Goal: Task Accomplishment & Management: Use online tool/utility

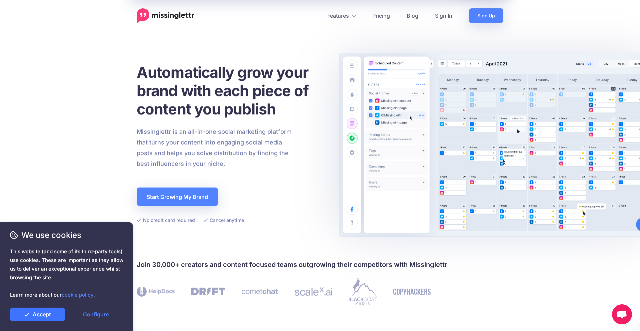
click at [51, 319] on link "Accept" at bounding box center [37, 313] width 55 height 13
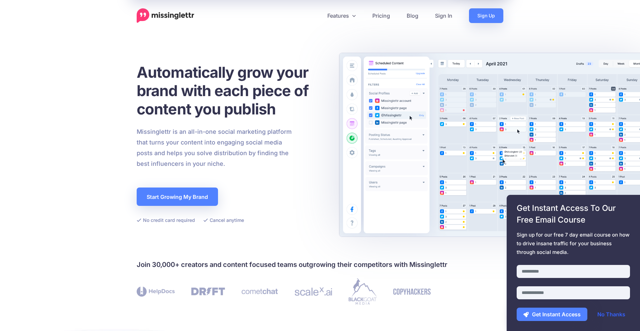
click at [615, 318] on link "No Thanks" at bounding box center [611, 313] width 41 height 13
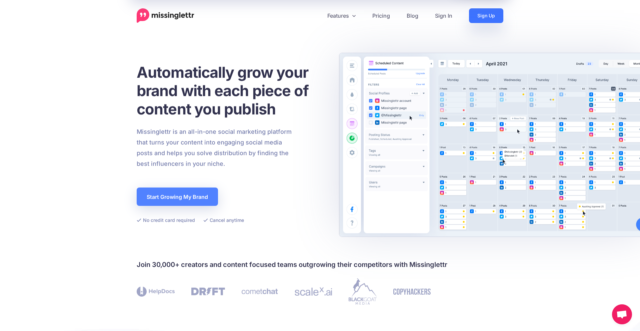
click at [483, 13] on link "Sign Up" at bounding box center [486, 15] width 34 height 15
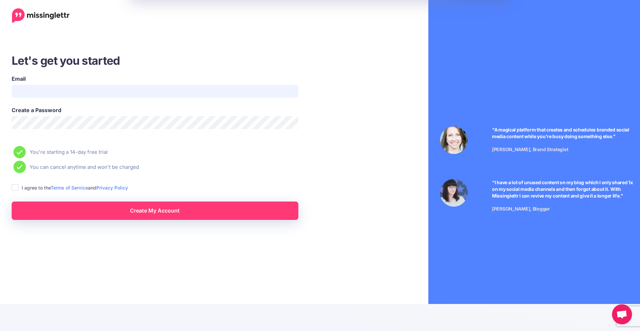
click at [119, 96] on input "Email" at bounding box center [155, 91] width 287 height 13
type input "**********"
click at [13, 188] on ins at bounding box center [15, 187] width 7 height 7
click at [128, 212] on link "Create My Account" at bounding box center [155, 210] width 287 height 18
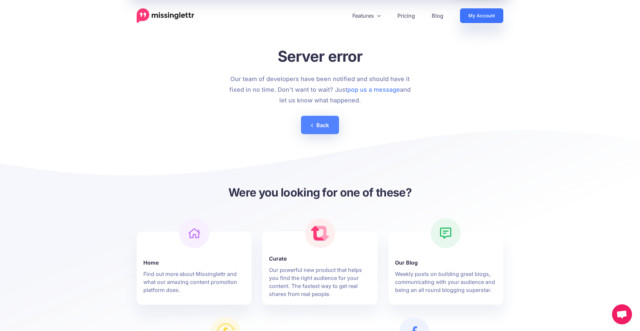
click at [485, 14] on link "My Account" at bounding box center [481, 15] width 43 height 15
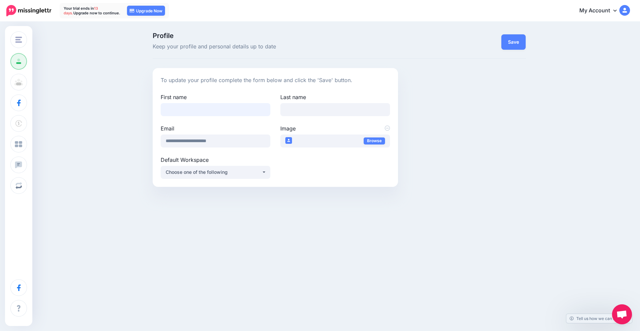
click at [213, 111] on input "First name" at bounding box center [216, 109] width 110 height 13
type input "****"
click at [291, 112] on input "Last name" at bounding box center [335, 109] width 110 height 13
type input "*********"
drag, startPoint x: 290, startPoint y: 245, endPoint x: 300, endPoint y: 236, distance: 12.7
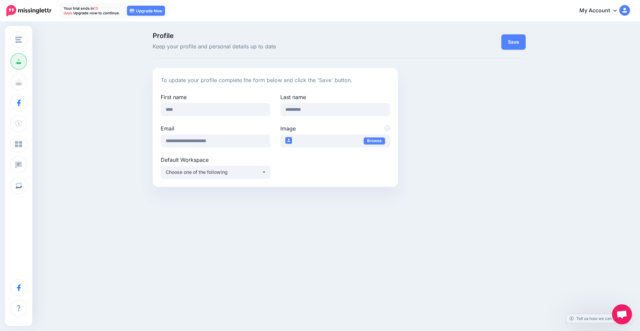
click at [290, 244] on div "Change Workspace Add Workspace Profile Team Social Accounts Billing Stack Offer…" at bounding box center [320, 137] width 640 height 231
click at [260, 170] on div "Choose one of the following" at bounding box center [214, 172] width 96 height 8
click at [265, 173] on button "Choose one of the following" at bounding box center [216, 172] width 110 height 13
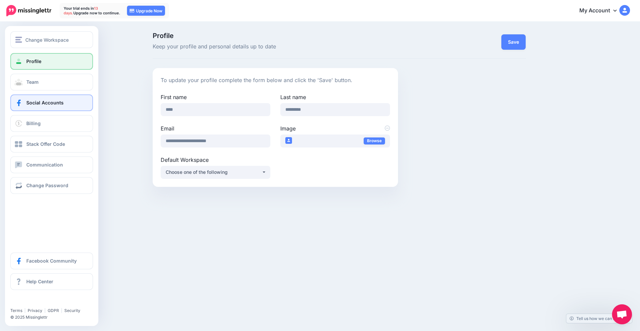
click at [51, 104] on span "Social Accounts" at bounding box center [44, 103] width 37 height 6
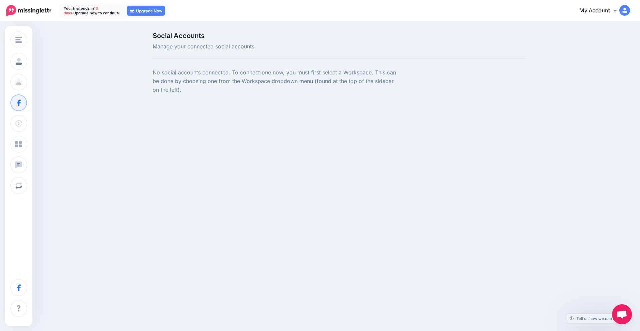
click at [197, 51] on div "Social Accounts Manage your connected social accounts" at bounding box center [339, 45] width 373 height 26
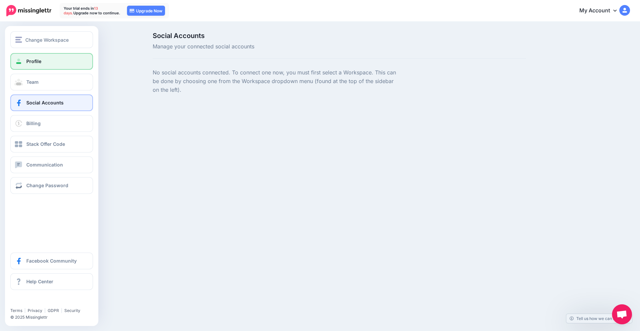
click at [41, 61] on span "Profile" at bounding box center [33, 61] width 15 height 6
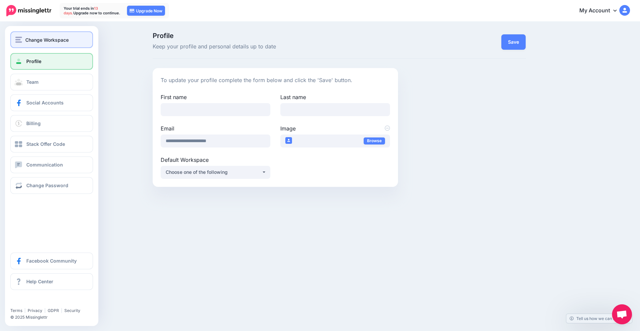
click at [43, 40] on span "Change Workspace" at bounding box center [46, 40] width 43 height 8
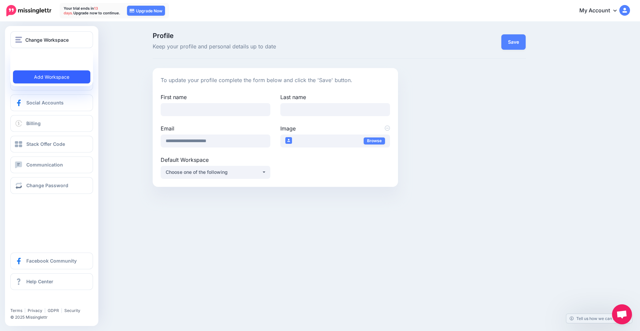
click at [57, 80] on link "Add Workspace" at bounding box center [51, 76] width 77 height 13
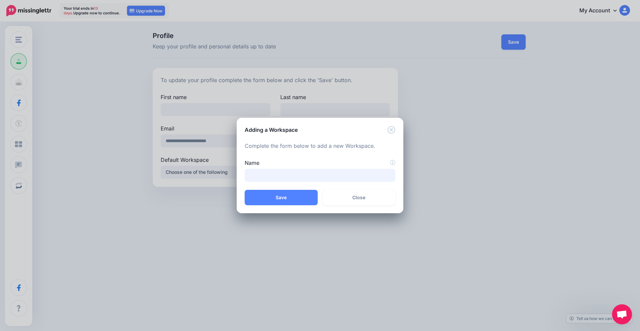
click at [352, 170] on input "Name" at bounding box center [320, 175] width 151 height 13
type input "*"
click at [392, 128] on icon "Close" at bounding box center [391, 130] width 8 height 8
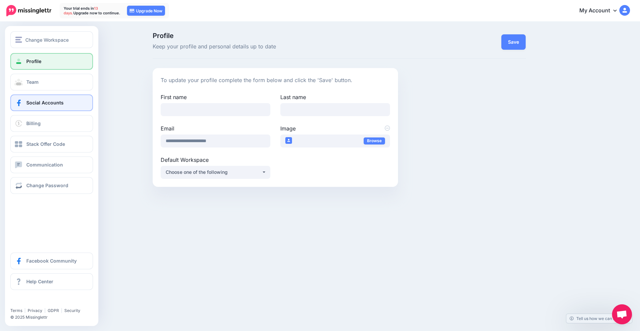
click at [30, 100] on span "Social Accounts" at bounding box center [44, 103] width 37 height 6
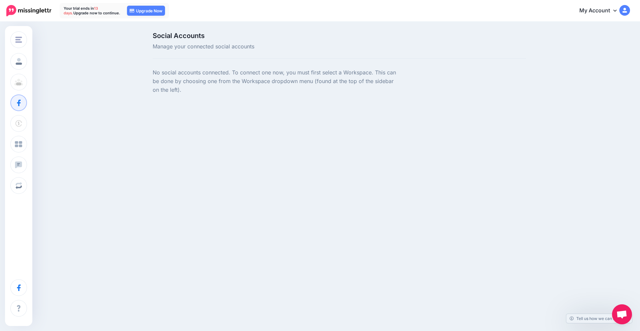
click at [195, 48] on span "Manage your connected social accounts" at bounding box center [276, 46] width 246 height 9
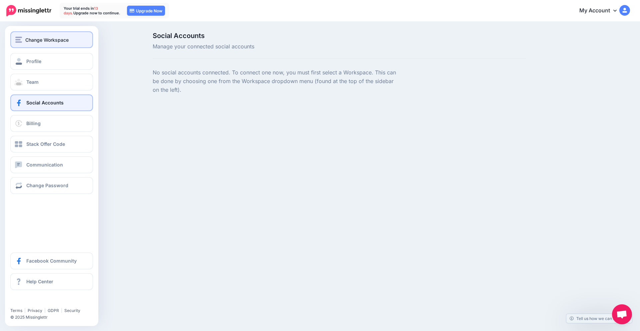
click at [41, 43] on span "Change Workspace" at bounding box center [46, 40] width 43 height 8
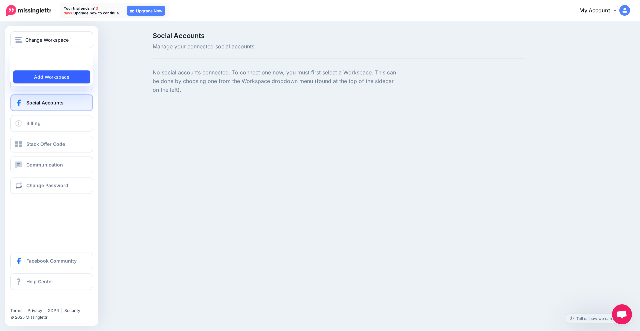
click at [54, 82] on link "Add Workspace" at bounding box center [51, 76] width 77 height 13
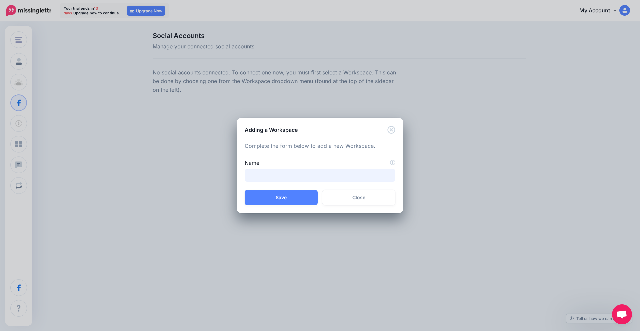
click at [270, 180] on input "Name" at bounding box center [320, 175] width 151 height 13
type input "**********"
click at [287, 201] on button "Save" at bounding box center [281, 197] width 73 height 15
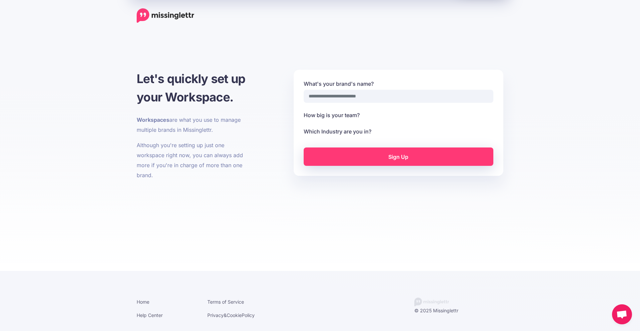
select select
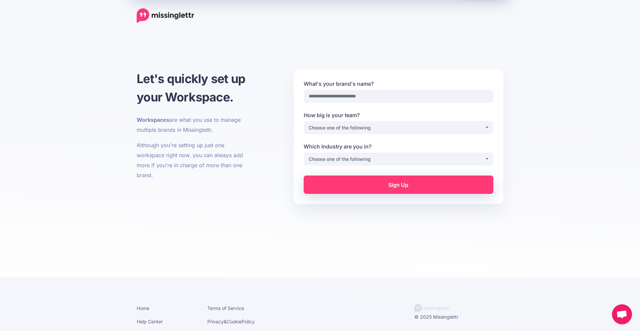
select select
click at [366, 99] on input "What's your brand's name?" at bounding box center [399, 96] width 190 height 13
type input "**********"
click at [380, 127] on div "Choose one of the following" at bounding box center [397, 128] width 176 height 8
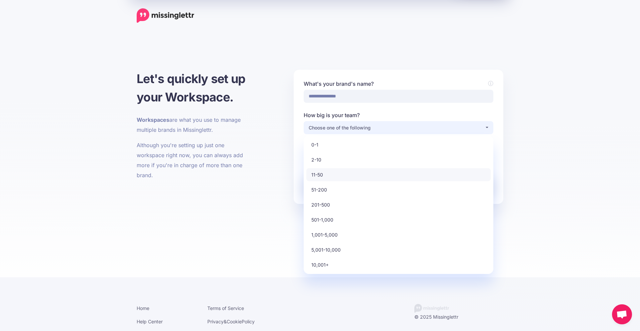
click at [358, 177] on link "11-50" at bounding box center [398, 174] width 184 height 13
select select "*"
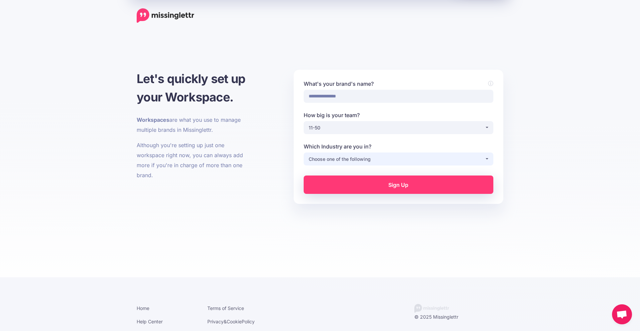
click at [356, 159] on div "Choose one of the following" at bounding box center [397, 159] width 176 height 8
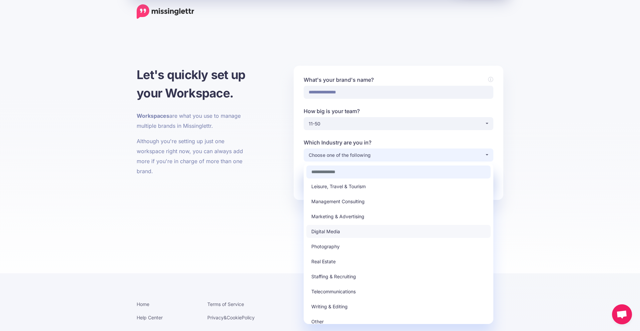
scroll to position [6, 0]
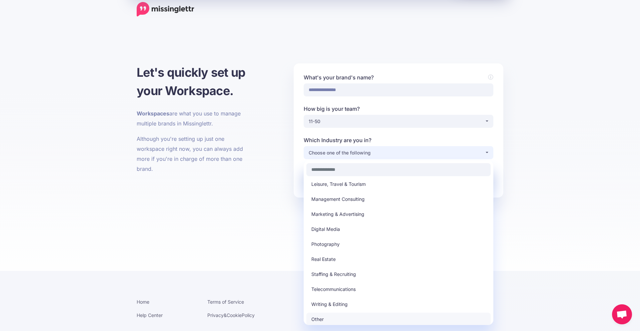
click at [330, 318] on link "Other" at bounding box center [398, 318] width 184 height 13
select select "*****"
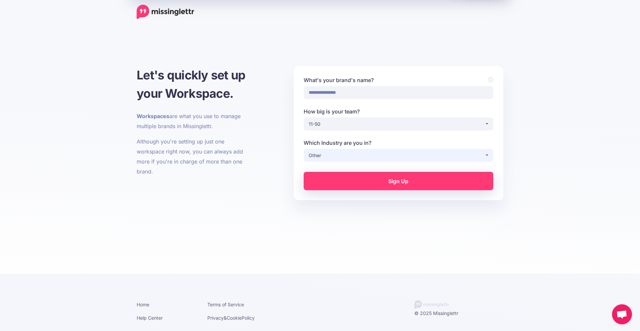
scroll to position [3, 0]
click at [340, 182] on link "Sign Up" at bounding box center [399, 181] width 190 height 18
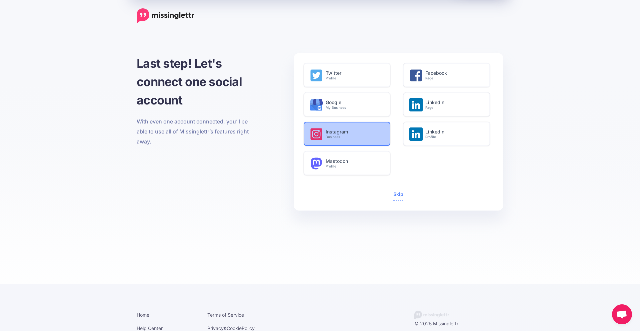
click at [347, 138] on small "Business" at bounding box center [354, 137] width 57 height 4
click at [338, 129] on h6 "Instagram Business" at bounding box center [354, 134] width 57 height 10
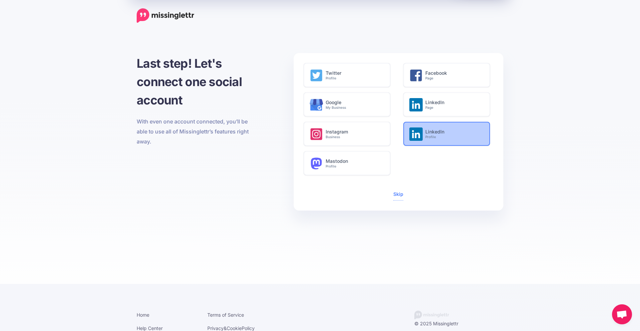
click at [421, 137] on icon at bounding box center [415, 133] width 13 height 13
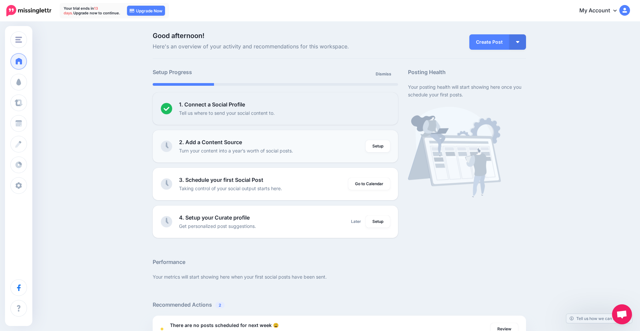
click at [254, 145] on div "2. Add a Content Source Turn your content into a year’s worth of social posts." at bounding box center [272, 146] width 187 height 16
click at [380, 145] on link "Setup" at bounding box center [378, 146] width 24 height 12
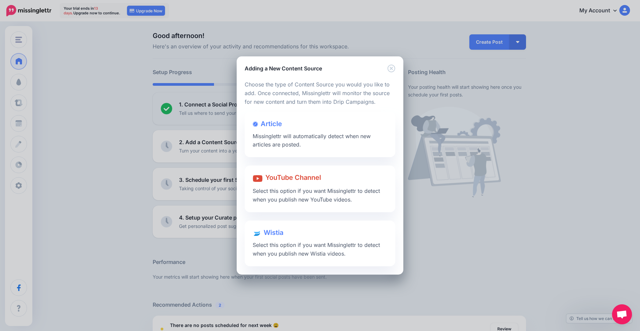
click at [396, 68] on div "Adding a New Content Source" at bounding box center [320, 64] width 167 height 16
click at [395, 68] on icon "Close" at bounding box center [391, 68] width 8 height 8
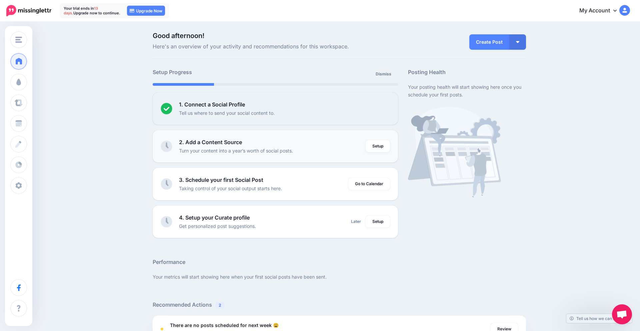
click at [235, 143] on b "2. Add a Content Source" at bounding box center [210, 142] width 63 height 7
click at [374, 145] on link "Setup" at bounding box center [378, 146] width 24 height 12
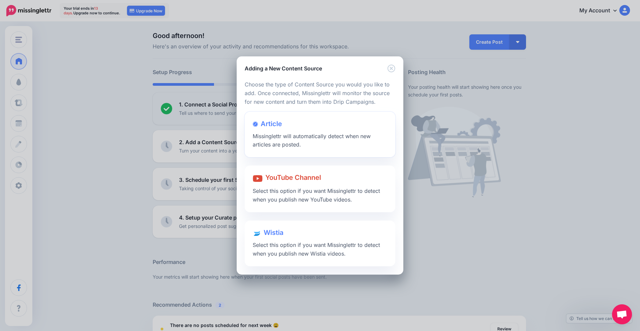
click at [266, 139] on span "Missinglettr will automatically detect when new articles are posted." at bounding box center [312, 140] width 118 height 15
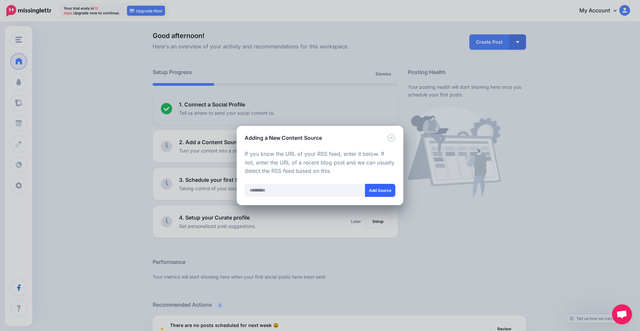
click at [376, 193] on button "Add Source" at bounding box center [380, 190] width 30 height 13
click at [390, 138] on icon "Close" at bounding box center [391, 138] width 8 height 8
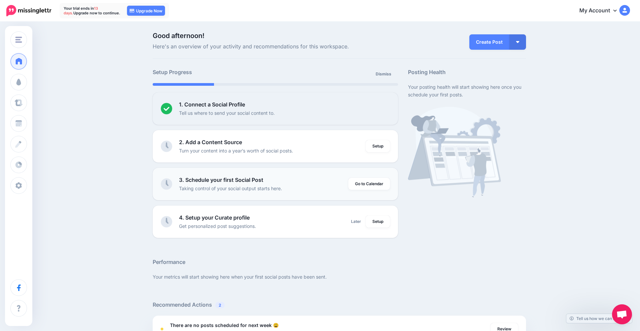
click at [292, 184] on div "3. Schedule your first Social Post Taking control of your social output starts …" at bounding box center [264, 184] width 170 height 16
click at [357, 184] on link "Go to Calendar" at bounding box center [369, 184] width 42 height 12
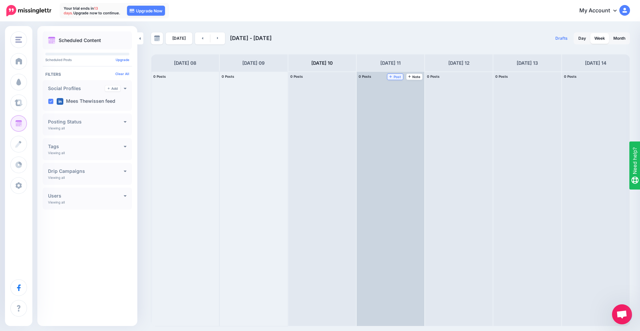
click at [400, 77] on span "Post" at bounding box center [395, 76] width 12 height 3
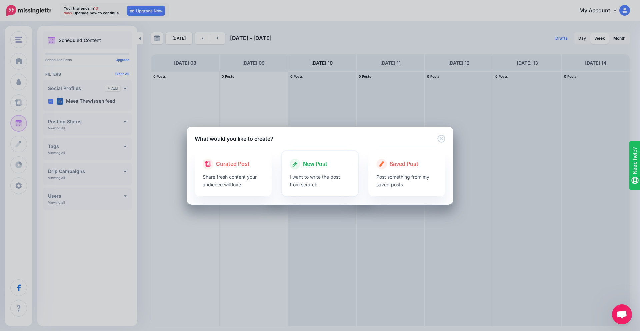
click at [328, 179] on p "I want to write the post from scratch." at bounding box center [320, 180] width 61 height 15
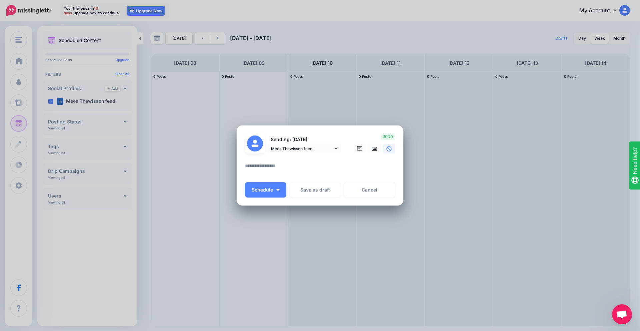
click at [285, 171] on textarea at bounding box center [321, 168] width 153 height 13
click at [330, 149] on span "Mees Thewissen feed" at bounding box center [302, 148] width 62 height 7
click at [280, 191] on button "Schedule" at bounding box center [265, 189] width 41 height 15
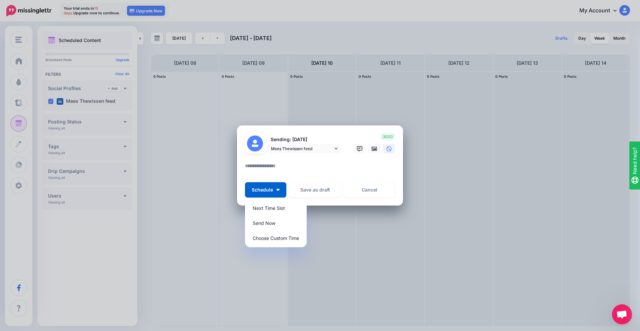
click at [360, 163] on textarea at bounding box center [321, 168] width 153 height 13
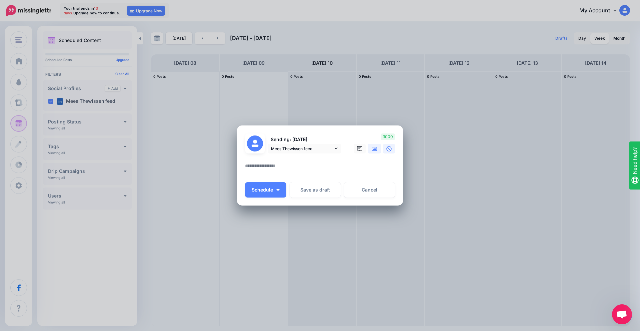
click at [373, 148] on icon at bounding box center [374, 149] width 5 height 4
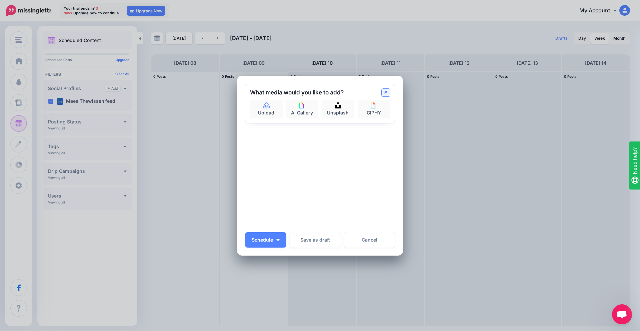
click at [387, 92] on icon at bounding box center [385, 92] width 3 height 5
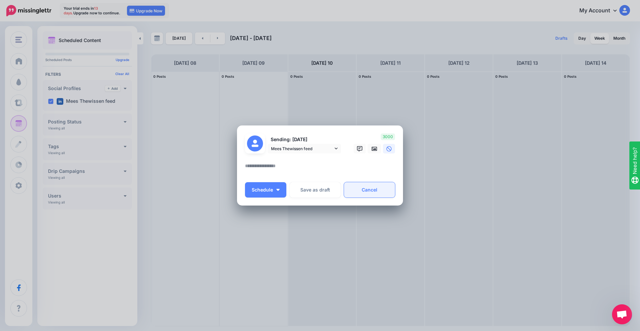
click at [355, 189] on link "Cancel" at bounding box center [369, 189] width 51 height 15
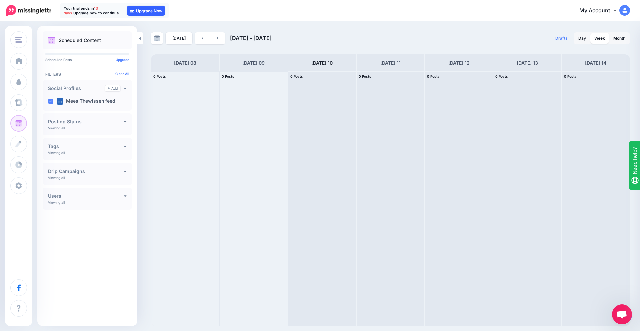
click at [153, 14] on link "Upgrade Now" at bounding box center [146, 11] width 38 height 10
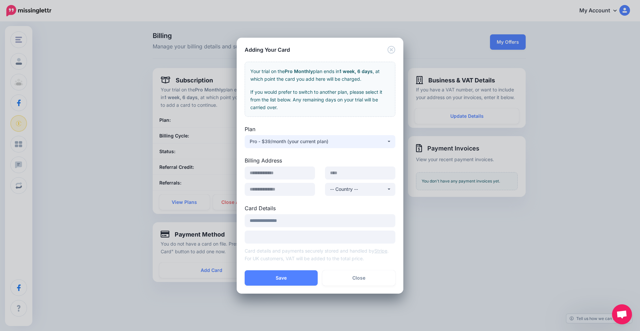
click at [331, 145] on div "Pro - $39/month (your current plan)" at bounding box center [318, 141] width 137 height 8
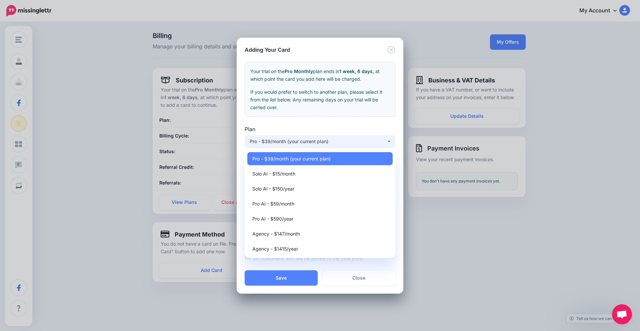
click at [353, 139] on div "Pro - $39/month (your current plan)" at bounding box center [318, 141] width 137 height 8
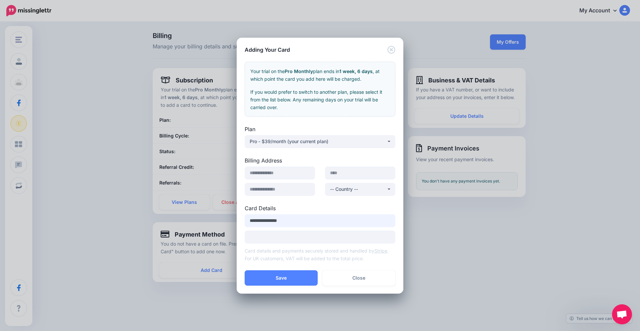
click at [331, 223] on input "**********" at bounding box center [320, 220] width 151 height 13
click at [391, 50] on icon "Close" at bounding box center [391, 50] width 8 height 8
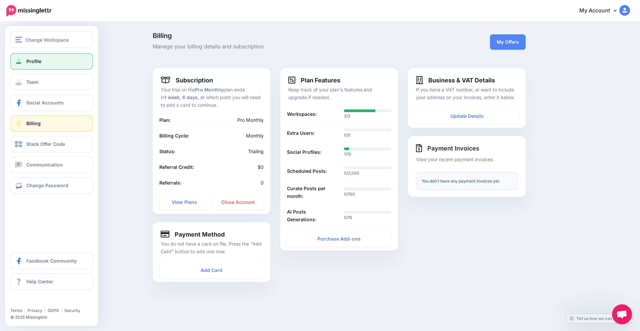
click at [47, 60] on link "Profile" at bounding box center [51, 61] width 83 height 17
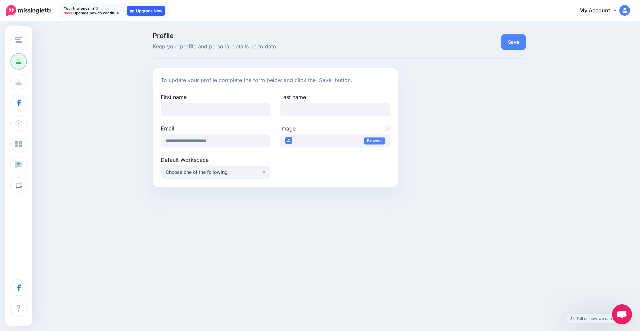
click at [153, 13] on link "Upgrade Now" at bounding box center [146, 11] width 38 height 10
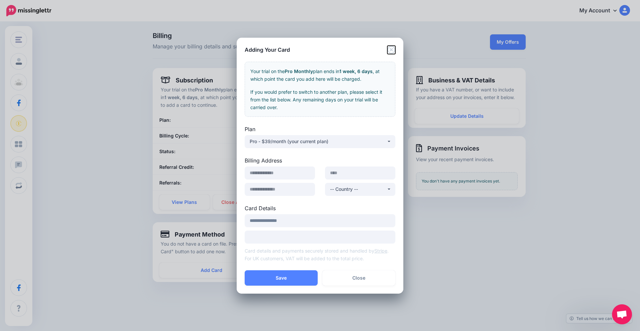
click at [389, 51] on icon "Close" at bounding box center [391, 50] width 8 height 8
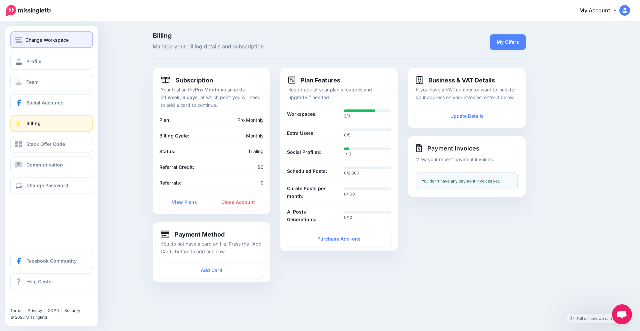
click at [35, 42] on span "Change Workspace" at bounding box center [46, 40] width 43 height 8
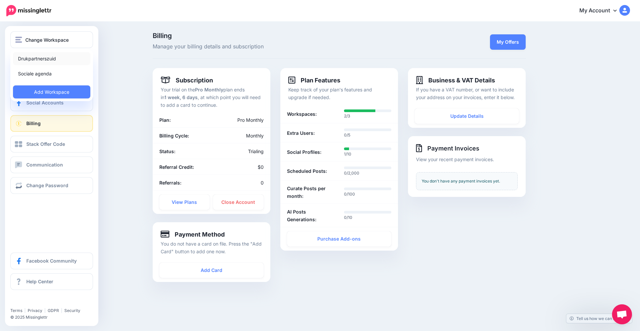
click at [36, 57] on link "Drukpartnerszuid" at bounding box center [51, 58] width 77 height 13
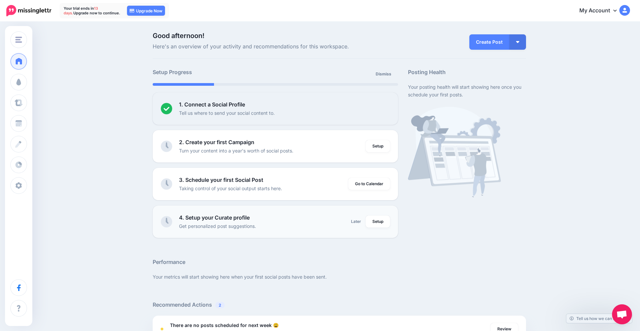
click at [236, 231] on li "4. Setup your Curate profile Get personalized post suggestions. Later Setup Do …" at bounding box center [276, 221] width 246 height 32
click at [375, 219] on link "Setup" at bounding box center [378, 221] width 24 height 12
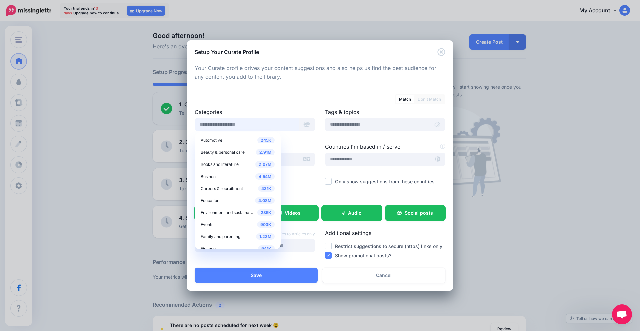
click at [265, 125] on input "text" at bounding box center [247, 124] width 104 height 13
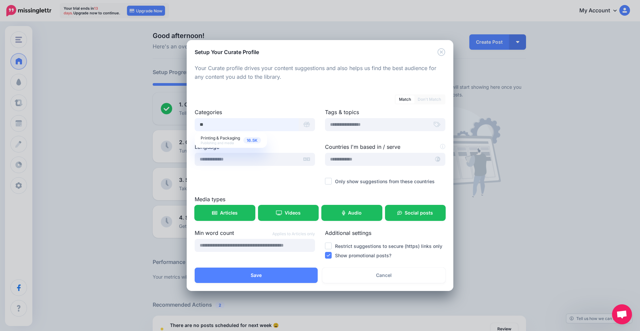
type input "*"
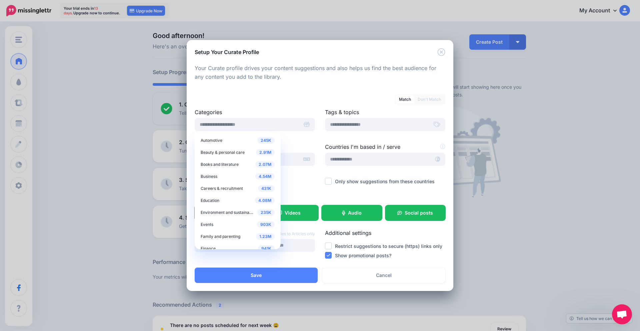
click at [392, 85] on div at bounding box center [320, 85] width 251 height 8
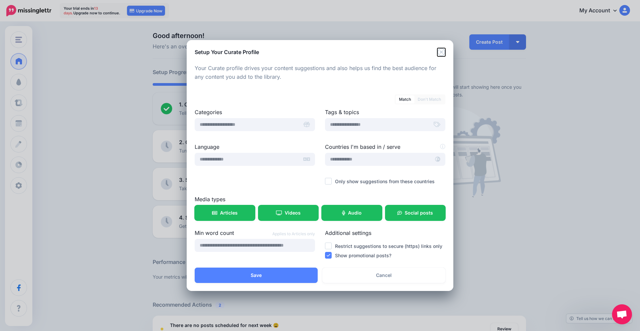
click at [444, 54] on icon "Close" at bounding box center [442, 52] width 8 height 8
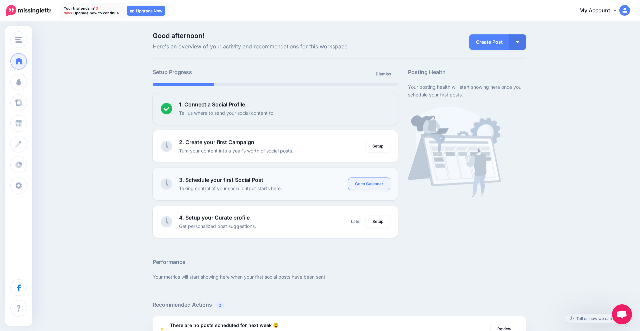
click at [362, 180] on link "Go to Calendar" at bounding box center [369, 184] width 42 height 12
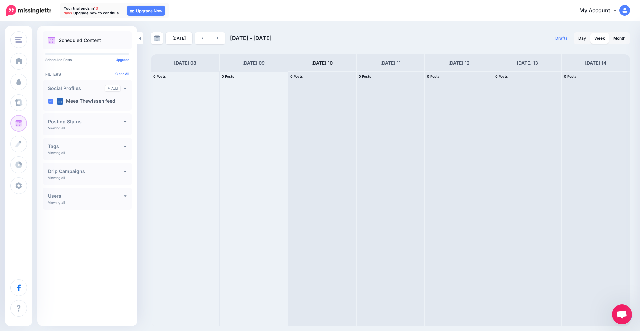
click at [103, 62] on div "Scheduled Content Scheduled Posts Upgrade Tags" at bounding box center [87, 128] width 100 height 194
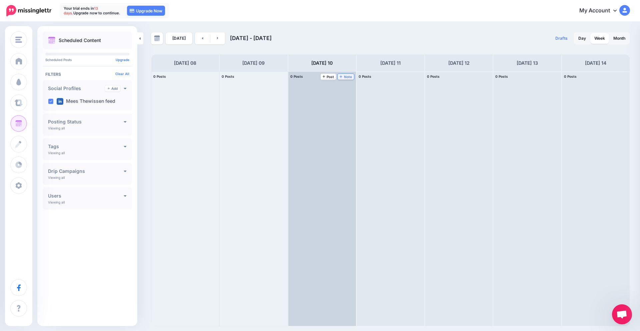
click at [347, 75] on span "Note" at bounding box center [346, 76] width 12 height 3
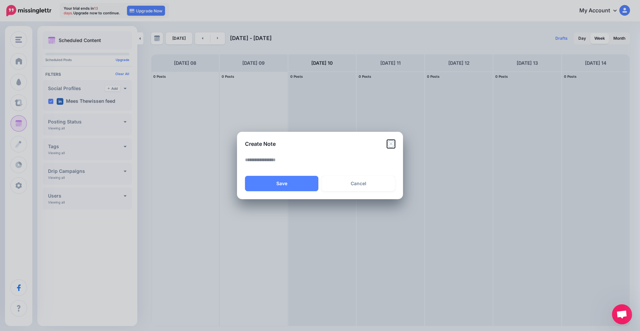
click at [392, 142] on icon "Close" at bounding box center [391, 144] width 8 height 8
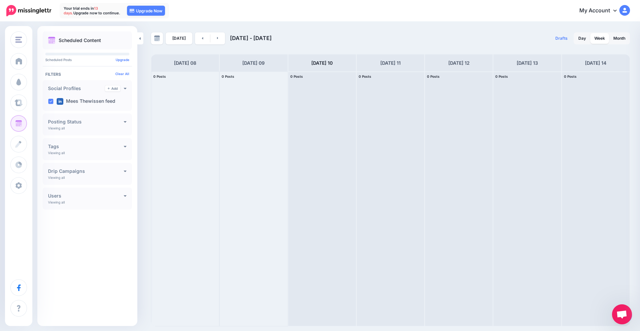
click at [69, 177] on div "**********" at bounding box center [87, 174] width 89 height 22
click at [109, 119] on div "Posting Status" at bounding box center [87, 122] width 79 height 6
click at [118, 121] on h4 "Posting Status" at bounding box center [86, 121] width 76 height 5
drag, startPoint x: 132, startPoint y: 153, endPoint x: 127, endPoint y: 151, distance: 4.9
click at [131, 152] on div "Scheduled Content Scheduled Posts Upgrade Tags" at bounding box center [87, 128] width 100 height 194
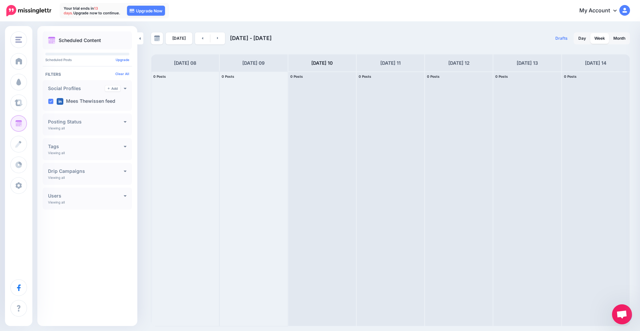
click at [125, 150] on div "Tags Add Viewing all Drip Campaign Curated Content AI Content No Label" at bounding box center [87, 149] width 89 height 22
click at [127, 148] on div "Tags Add Viewing all Drip Campaign Curated Content AI Content No Label" at bounding box center [87, 149] width 89 height 22
click at [125, 147] on icon at bounding box center [125, 147] width 3 height 2
click at [125, 172] on icon at bounding box center [125, 171] width 3 height 2
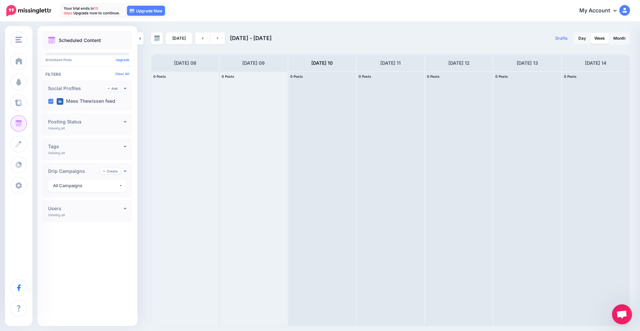
click at [125, 172] on icon at bounding box center [125, 170] width 3 height 5
click at [126, 197] on icon at bounding box center [125, 195] width 3 height 5
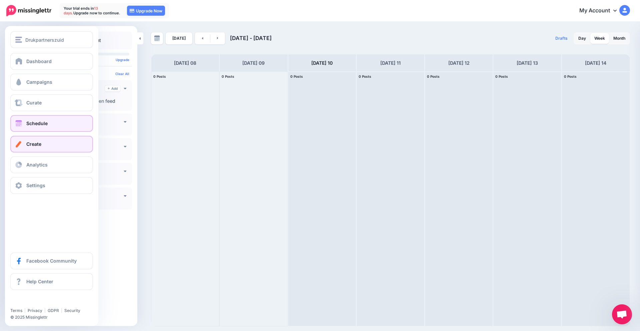
click at [52, 146] on link "Create" at bounding box center [51, 144] width 83 height 17
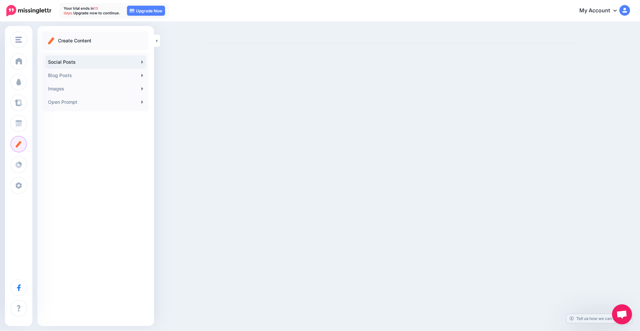
click at [142, 62] on icon at bounding box center [142, 61] width 2 height 3
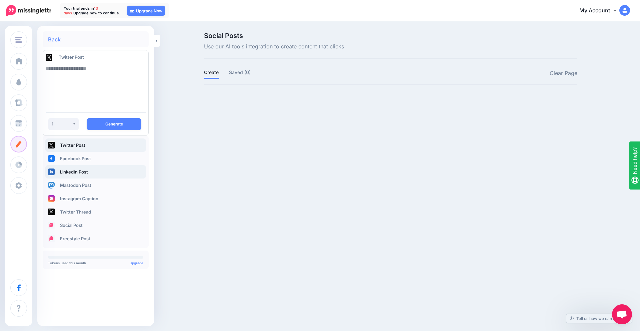
click at [83, 175] on link "LinkedIn Post" at bounding box center [95, 171] width 101 height 13
click at [76, 64] on textarea at bounding box center [96, 84] width 100 height 45
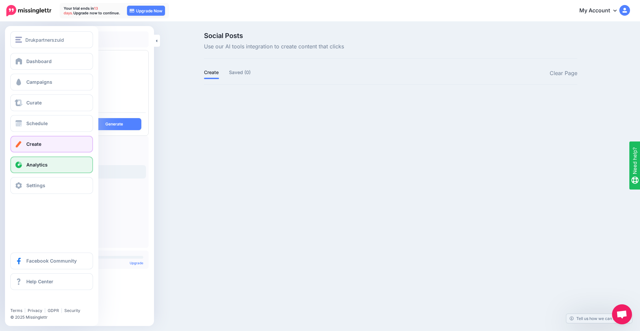
click at [27, 165] on span "Analytics" at bounding box center [36, 165] width 21 height 6
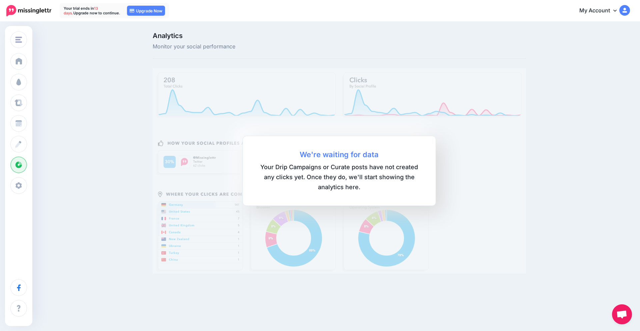
click at [627, 8] on img at bounding box center [625, 10] width 11 height 11
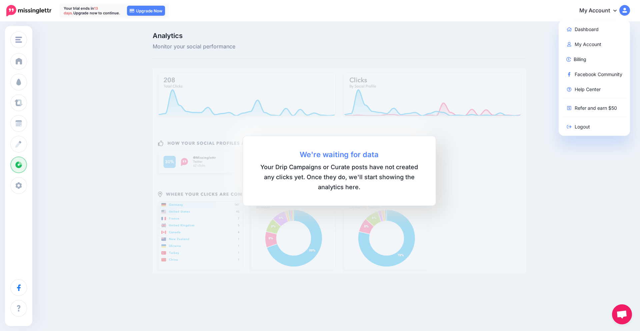
click at [627, 8] on img at bounding box center [625, 10] width 11 height 11
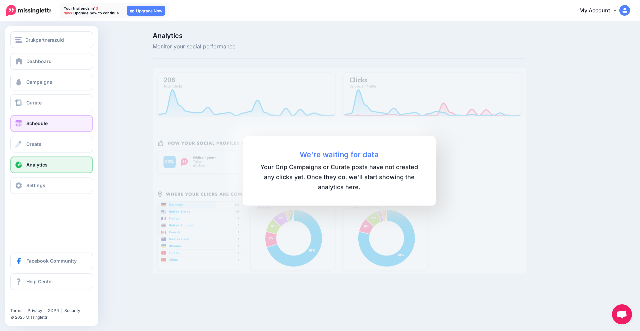
click at [48, 127] on link "Schedule" at bounding box center [51, 123] width 83 height 17
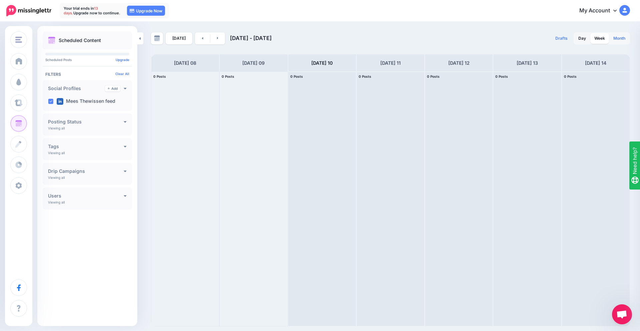
click at [624, 40] on link "Month" at bounding box center [620, 38] width 20 height 11
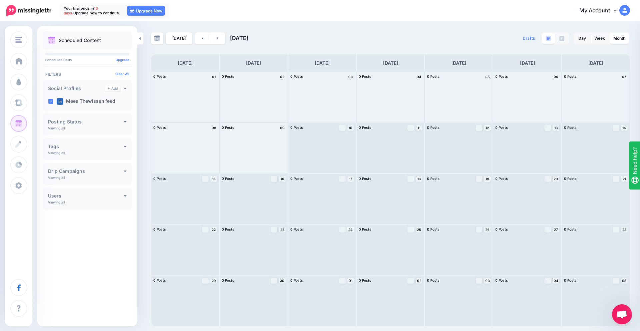
click at [263, 95] on div at bounding box center [254, 97] width 68 height 50
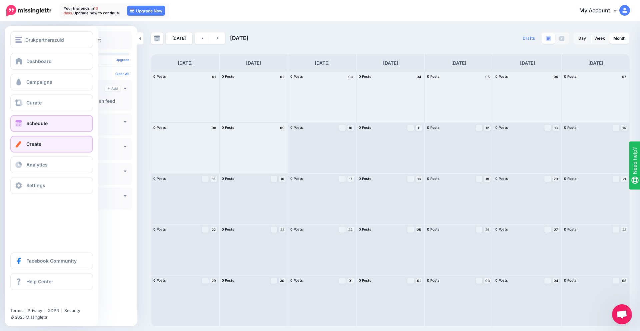
click at [56, 143] on link "Create" at bounding box center [51, 144] width 83 height 17
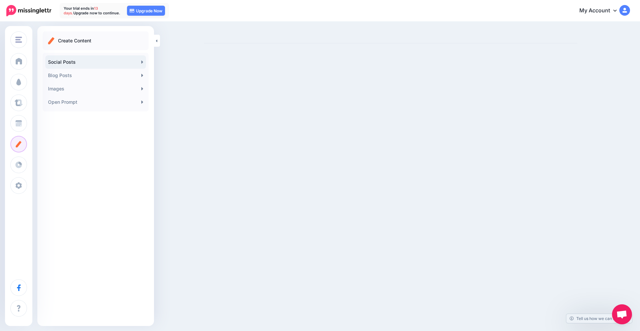
click at [107, 66] on link "Social Posts" at bounding box center [95, 61] width 101 height 13
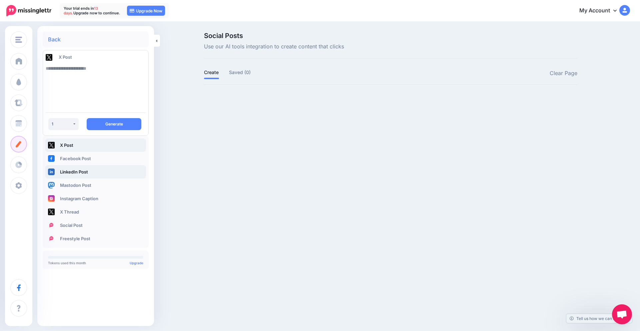
click at [91, 172] on link "LinkedIn Post" at bounding box center [95, 171] width 101 height 13
click at [80, 72] on textarea at bounding box center [96, 84] width 100 height 45
click at [105, 123] on button "Generate" at bounding box center [114, 124] width 55 height 12
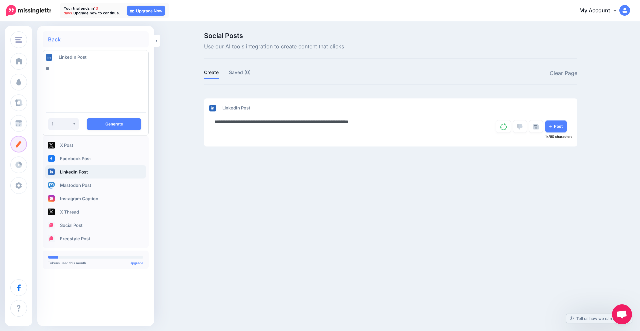
click at [383, 124] on textarea "**********" at bounding box center [343, 124] width 258 height 13
click at [389, 124] on textarea "**********" at bounding box center [343, 124] width 258 height 13
click at [71, 66] on textarea "**" at bounding box center [96, 84] width 100 height 45
type textarea "*"
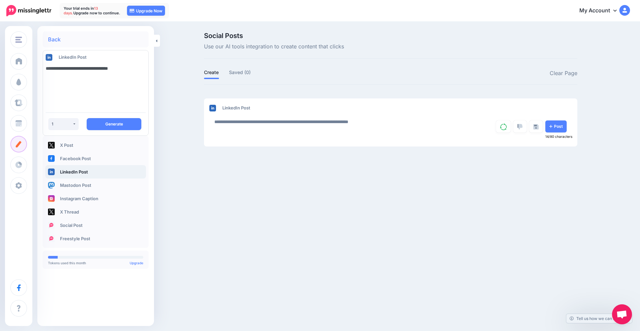
type textarea "**********"
click at [255, 121] on textarea "**********" at bounding box center [343, 124] width 258 height 13
type textarea "**********"
click at [134, 68] on textarea "**********" at bounding box center [96, 84] width 100 height 45
type textarea "**********"
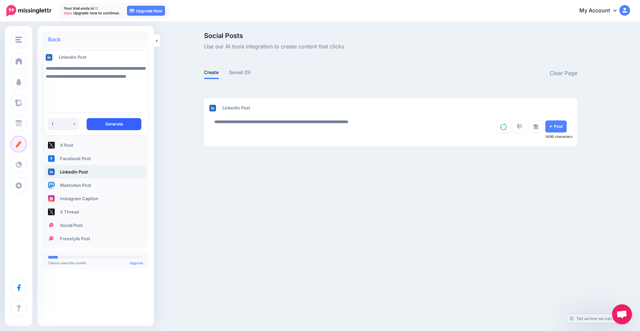
click at [129, 121] on button "Generate" at bounding box center [114, 124] width 55 height 12
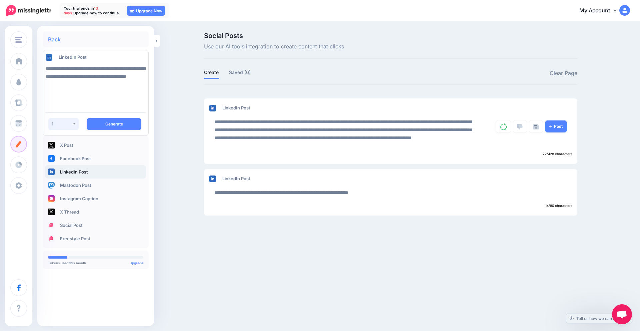
click at [75, 126] on button "1" at bounding box center [63, 124] width 30 height 12
click at [572, 75] on link "Clear Page" at bounding box center [564, 73] width 28 height 9
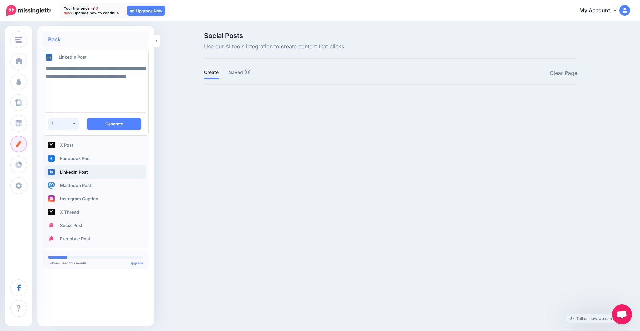
click at [73, 127] on button "1" at bounding box center [63, 124] width 30 height 12
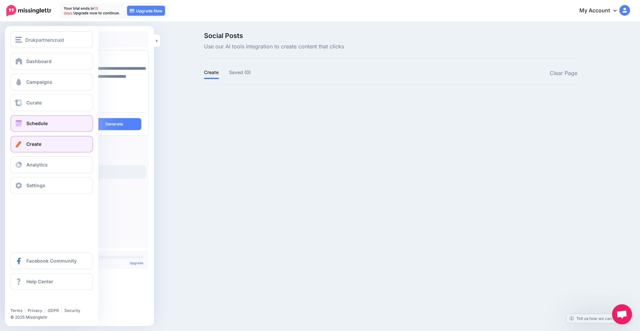
click at [46, 123] on span "Schedule" at bounding box center [36, 123] width 21 height 6
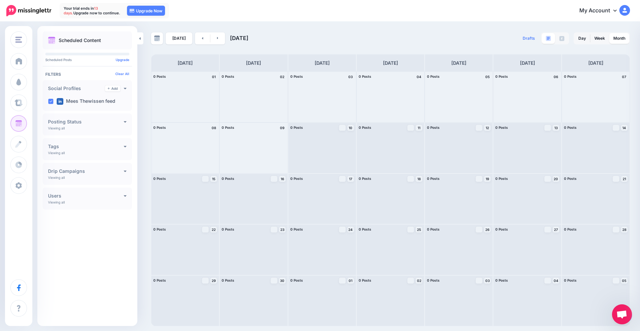
click at [130, 125] on div "Posting Status Viewing all Published Scheduled Awaiting Approval Error" at bounding box center [87, 124] width 89 height 22
click at [127, 124] on div "Posting Status Viewing all Published Scheduled Awaiting Approval Error" at bounding box center [87, 124] width 89 height 22
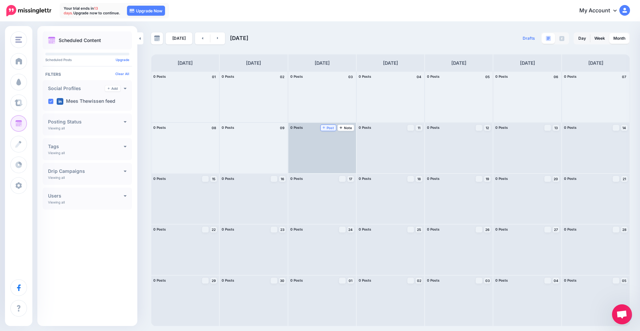
click at [328, 129] on span "Post" at bounding box center [329, 127] width 12 height 3
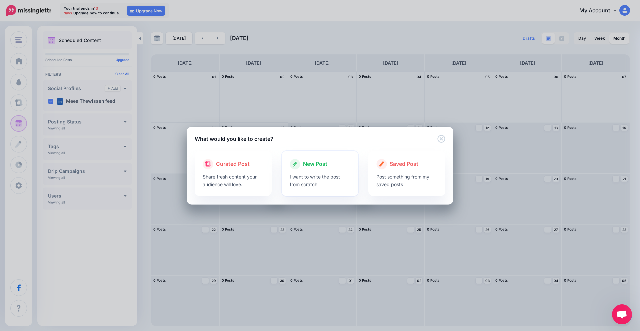
click at [327, 180] on p "I want to write the post from scratch." at bounding box center [320, 180] width 61 height 15
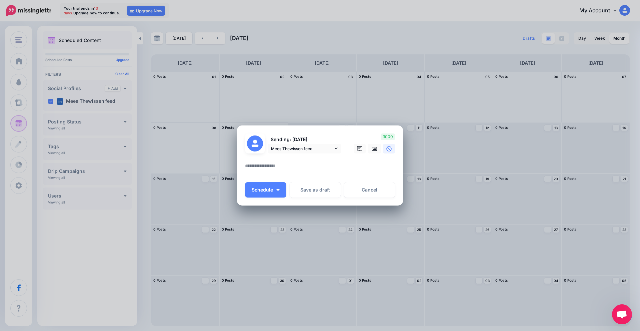
click at [280, 167] on textarea at bounding box center [321, 168] width 153 height 13
click at [338, 149] on link "Mees Thewissen feed" at bounding box center [304, 149] width 73 height 10
click at [270, 168] on textarea "**" at bounding box center [321, 168] width 153 height 13
type textarea "****"
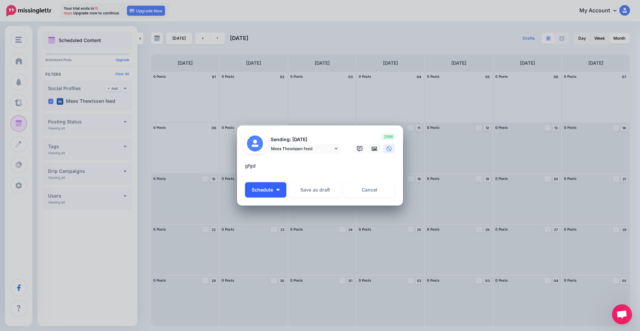
click at [276, 187] on button "Schedule" at bounding box center [265, 189] width 41 height 15
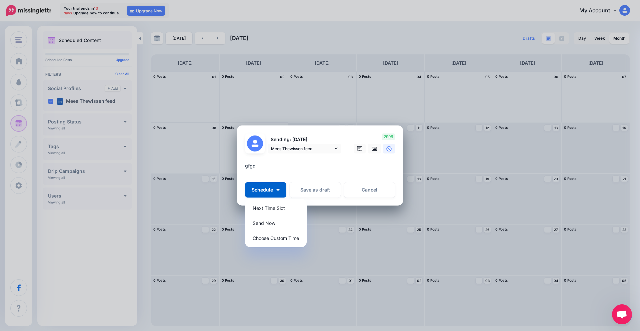
click at [277, 162] on textarea "****" at bounding box center [321, 168] width 153 height 13
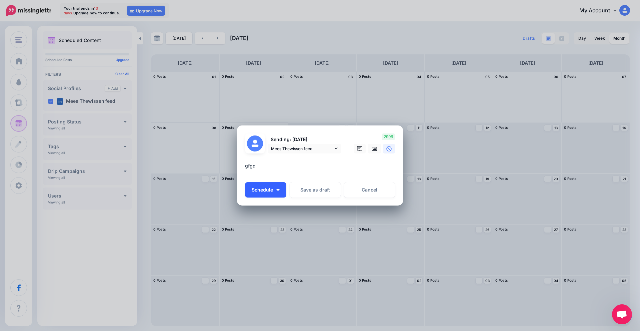
drag, startPoint x: 277, startPoint y: 187, endPoint x: 277, endPoint y: 191, distance: 4.0
click at [277, 187] on button "Schedule" at bounding box center [265, 189] width 41 height 15
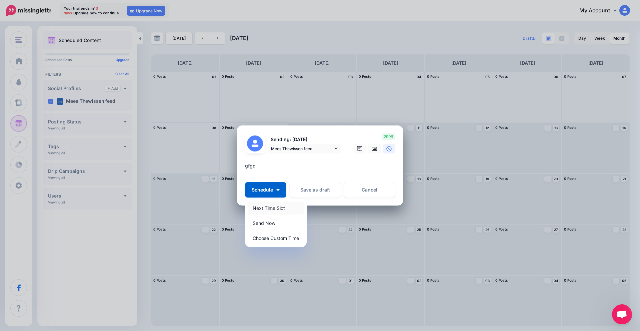
click at [279, 209] on link "Next Time Slot" at bounding box center [276, 207] width 56 height 13
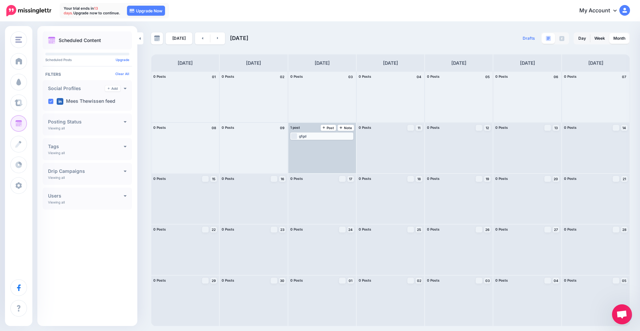
click at [326, 138] on div "gfgd" at bounding box center [322, 136] width 62 height 6
click at [322, 138] on div "gfgd" at bounding box center [322, 136] width 62 height 6
click at [346, 138] on div "gfgd" at bounding box center [322, 136] width 62 height 6
click at [348, 146] on button "button" at bounding box center [348, 144] width 9 height 6
click at [342, 146] on link "Manage Dates" at bounding box center [338, 144] width 9 height 6
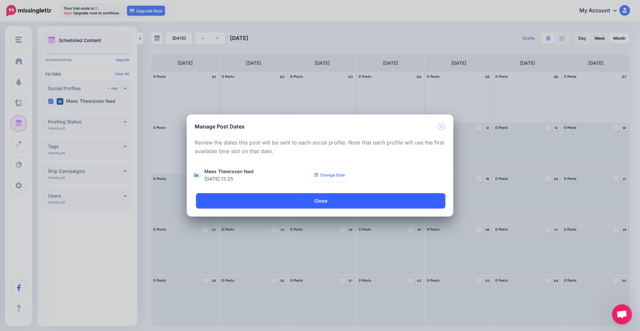
click at [345, 196] on link "Close" at bounding box center [320, 200] width 249 height 15
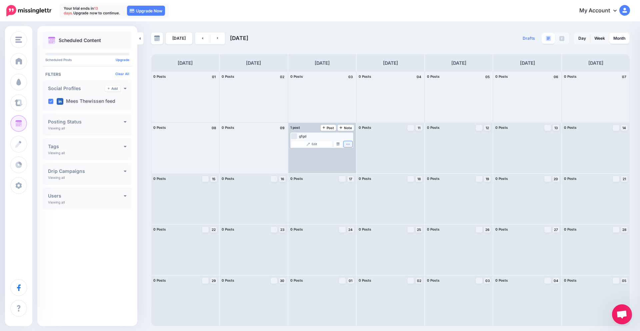
click at [346, 145] on icon "button" at bounding box center [348, 144] width 4 height 4
click at [345, 163] on link "Delete Post" at bounding box center [333, 162] width 35 height 7
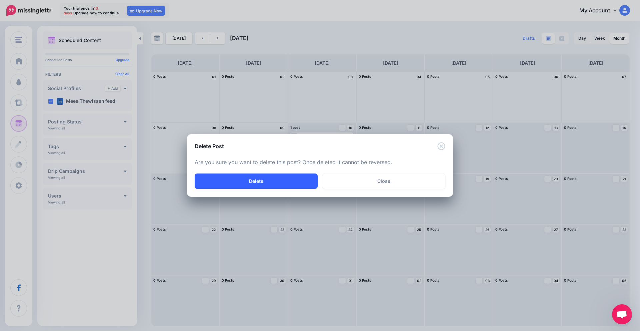
click at [306, 183] on button "Delete" at bounding box center [256, 180] width 123 height 15
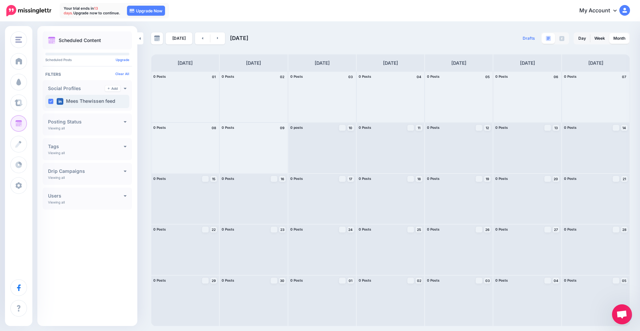
click at [87, 103] on label "Mees Thewissen feed" at bounding box center [86, 101] width 59 height 7
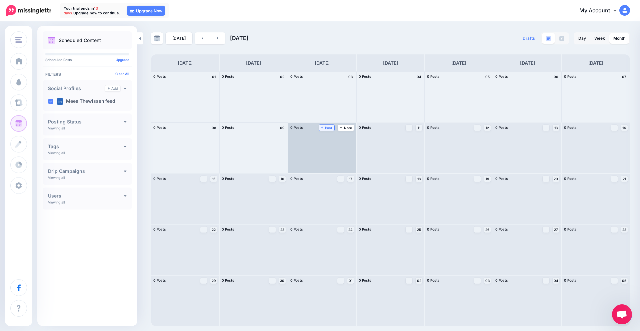
click at [324, 127] on span "Post" at bounding box center [327, 127] width 12 height 3
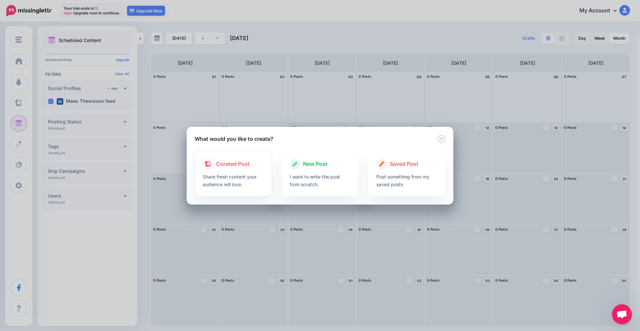
click at [251, 184] on p "Share fresh content your audience will love." at bounding box center [233, 180] width 61 height 15
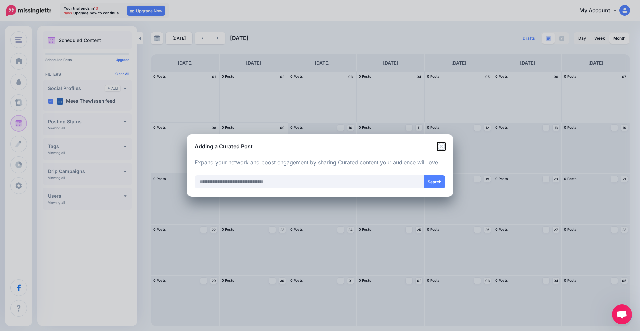
drag, startPoint x: 440, startPoint y: 148, endPoint x: 435, endPoint y: 149, distance: 4.5
click at [439, 148] on icon "Close" at bounding box center [442, 146] width 8 height 8
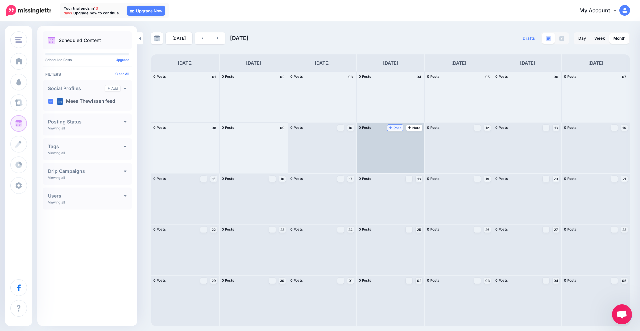
click at [396, 130] on link "Post" at bounding box center [395, 128] width 16 height 6
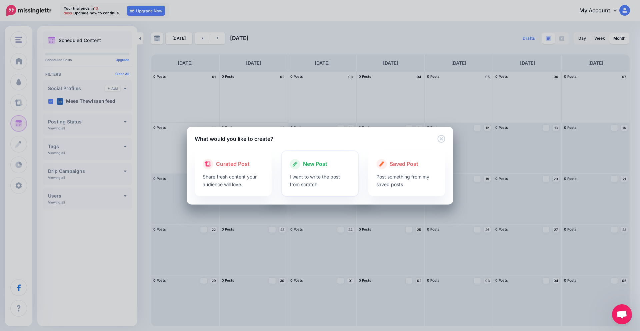
click at [313, 183] on p "I want to write the post from scratch." at bounding box center [320, 180] width 61 height 15
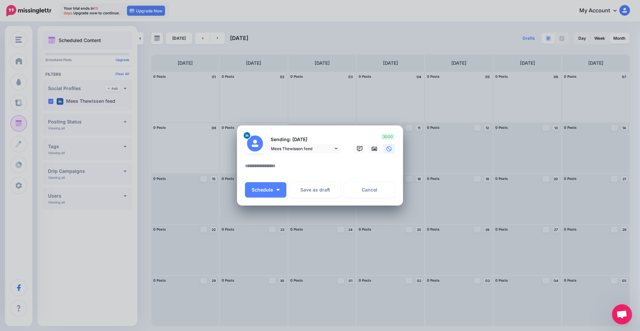
click at [249, 135] on div at bounding box center [247, 135] width 8 height 8
click at [377, 193] on link "Cancel" at bounding box center [369, 189] width 51 height 15
